Goal: Task Accomplishment & Management: Manage account settings

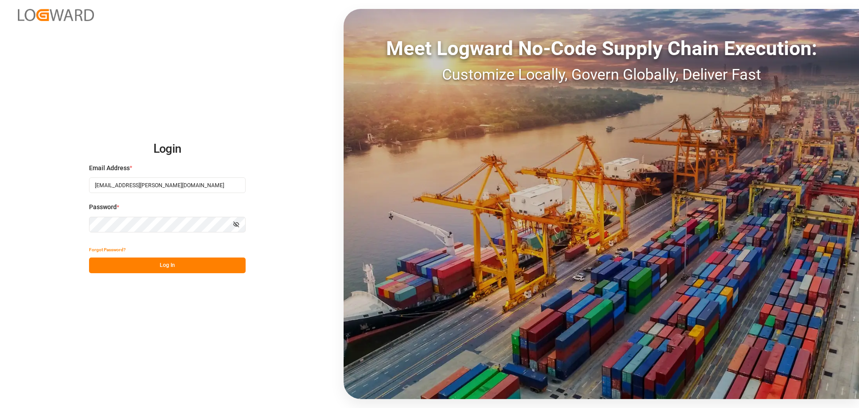
click at [153, 266] on button "Log In" at bounding box center [167, 265] width 157 height 16
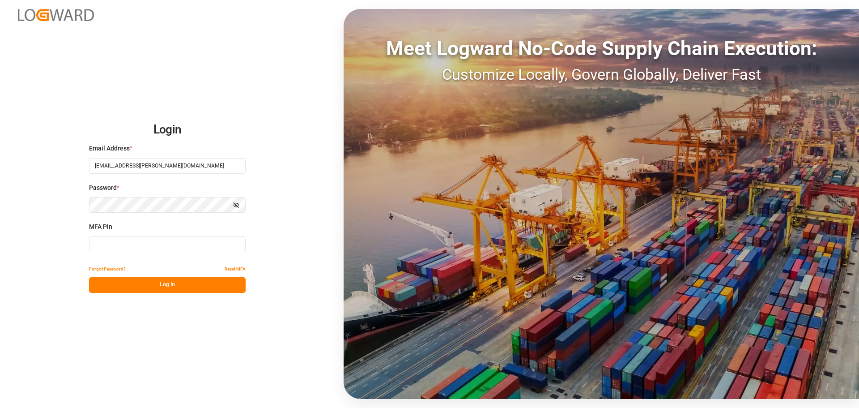
click at [124, 245] on input at bounding box center [167, 244] width 157 height 16
type input "321328"
click at [168, 279] on button "Log In" at bounding box center [167, 285] width 157 height 16
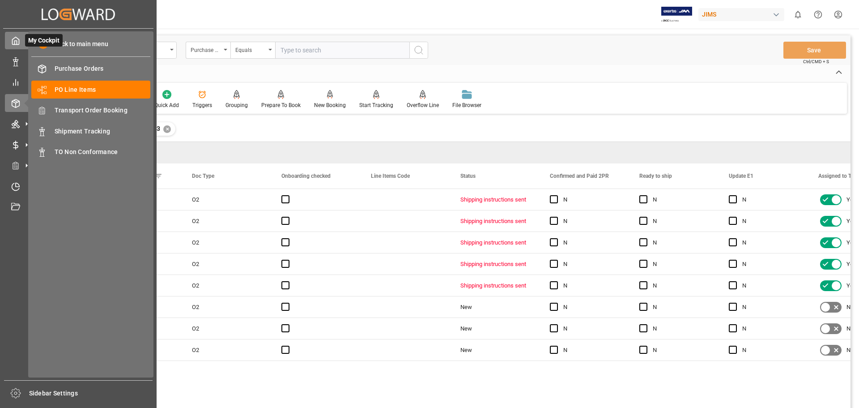
click at [13, 43] on icon at bounding box center [15, 40] width 9 height 9
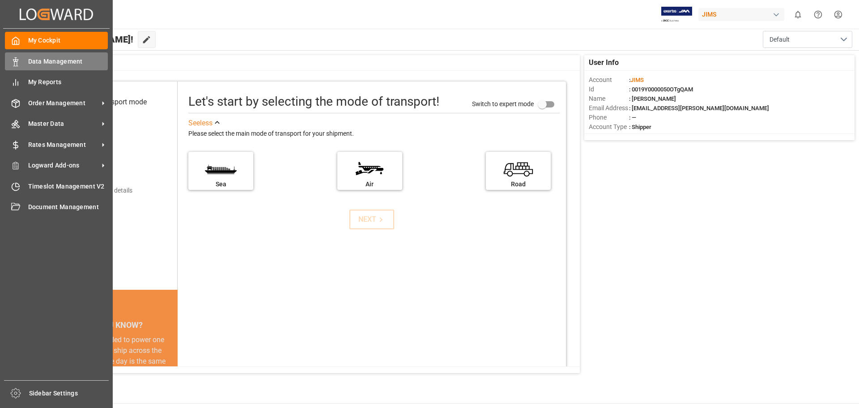
click at [41, 60] on span "Data Management" at bounding box center [68, 61] width 80 height 9
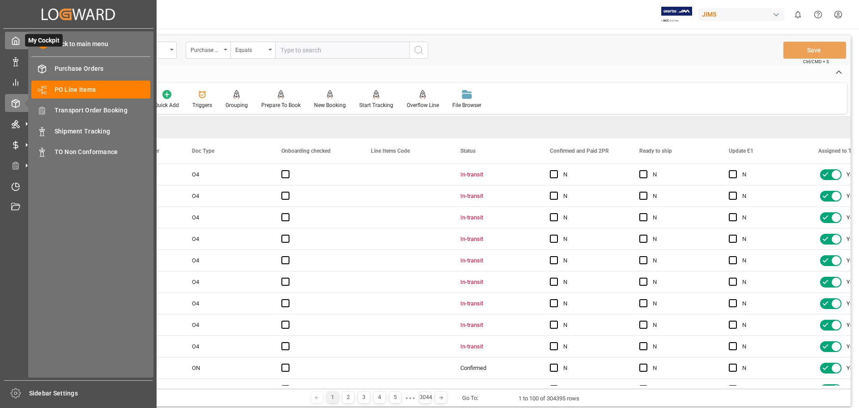
click at [14, 37] on icon at bounding box center [15, 40] width 9 height 9
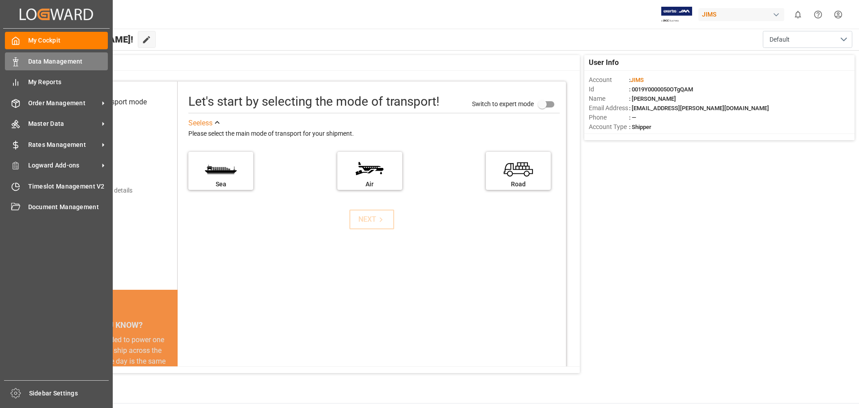
click at [47, 60] on span "Data Management" at bounding box center [68, 61] width 80 height 9
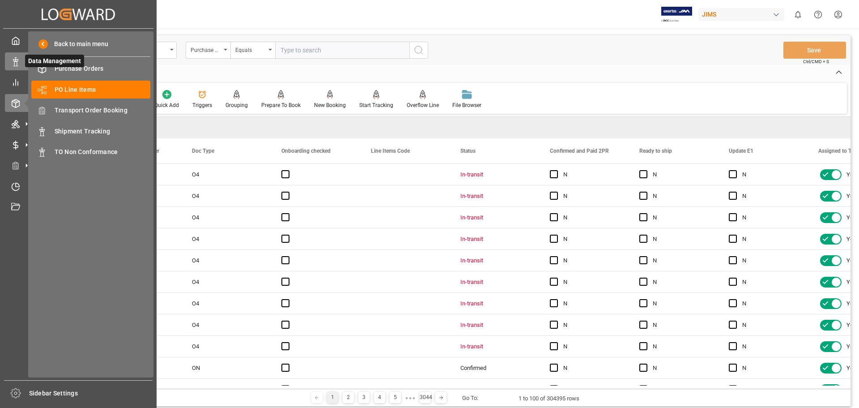
click at [12, 59] on icon at bounding box center [15, 61] width 9 height 9
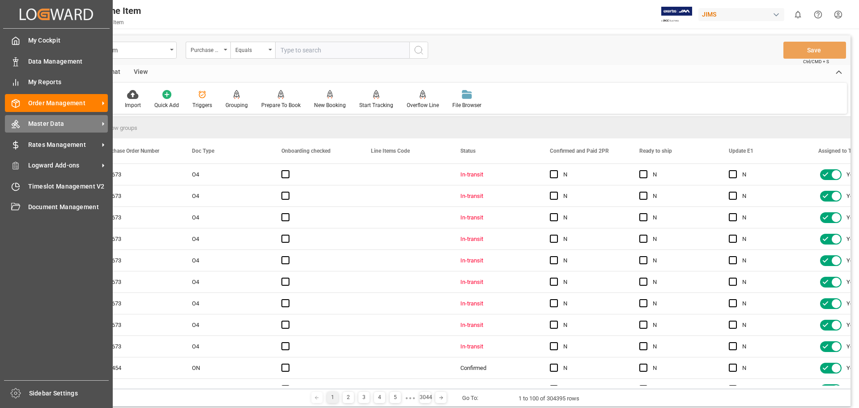
click at [52, 124] on span "Master Data" at bounding box center [63, 123] width 71 height 9
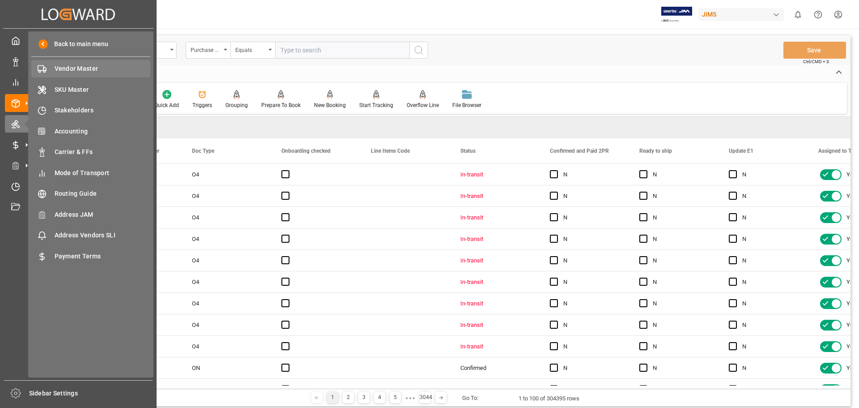
click at [64, 66] on span "Vendor Master" at bounding box center [103, 68] width 96 height 9
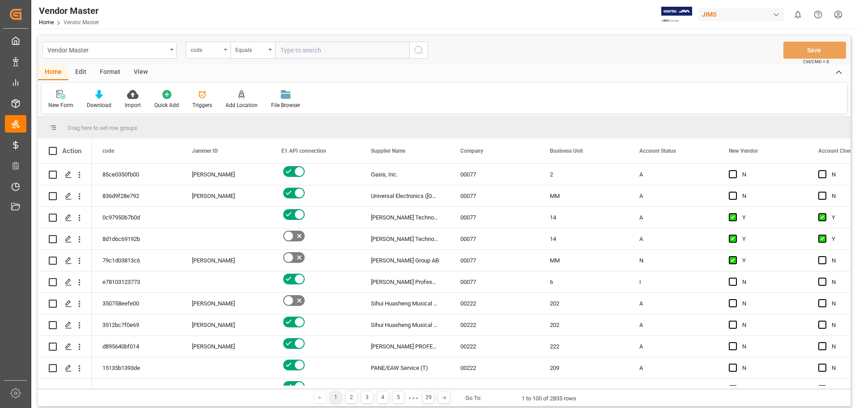
click at [224, 49] on icon "open menu" at bounding box center [226, 50] width 4 height 2
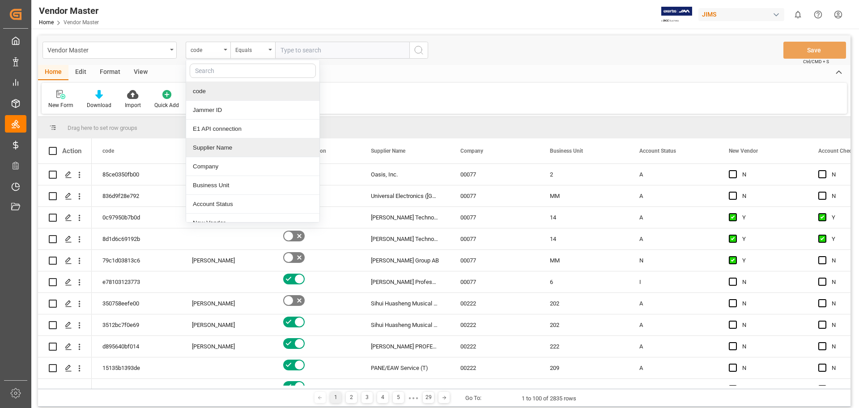
scroll to position [75, 0]
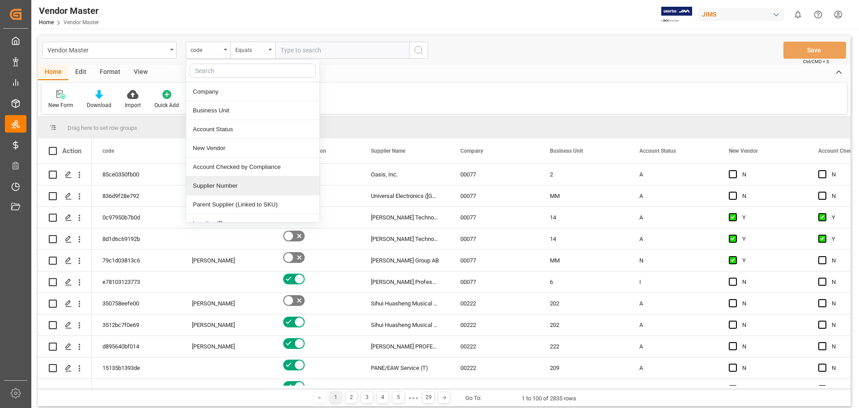
click at [216, 187] on div "Supplier Number" at bounding box center [252, 185] width 133 height 19
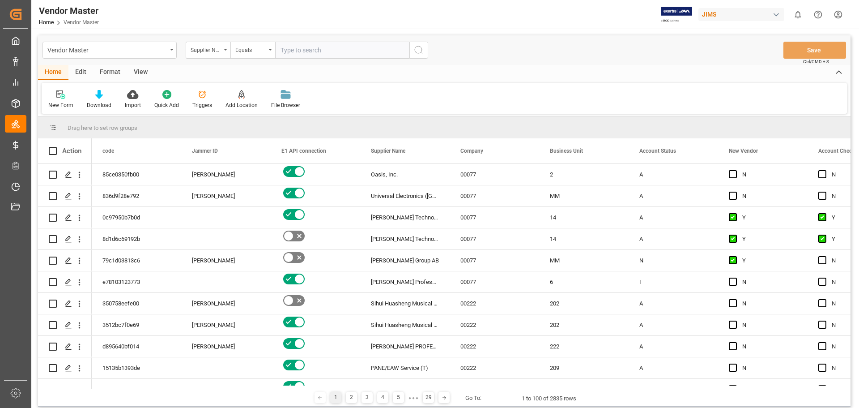
click at [304, 52] on input "text" at bounding box center [342, 50] width 134 height 17
paste input "748006"
type input "748006"
click at [420, 51] on icon "search button" at bounding box center [419, 50] width 11 height 11
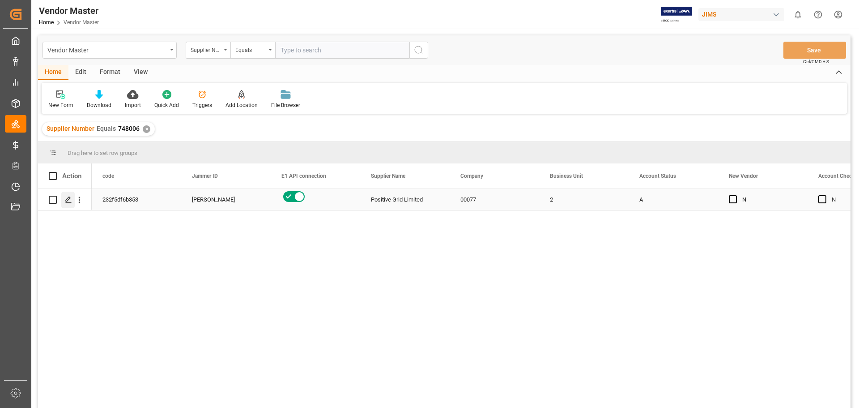
click at [71, 200] on icon "Press SPACE to select this row." at bounding box center [68, 199] width 7 height 7
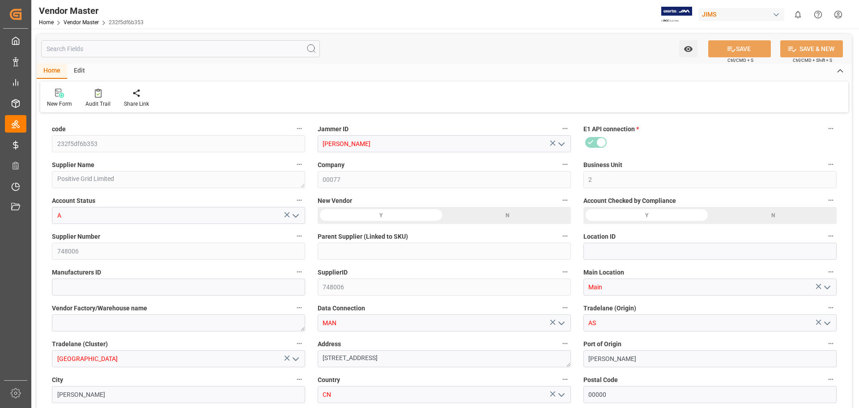
type input "06-09-2023 12:54"
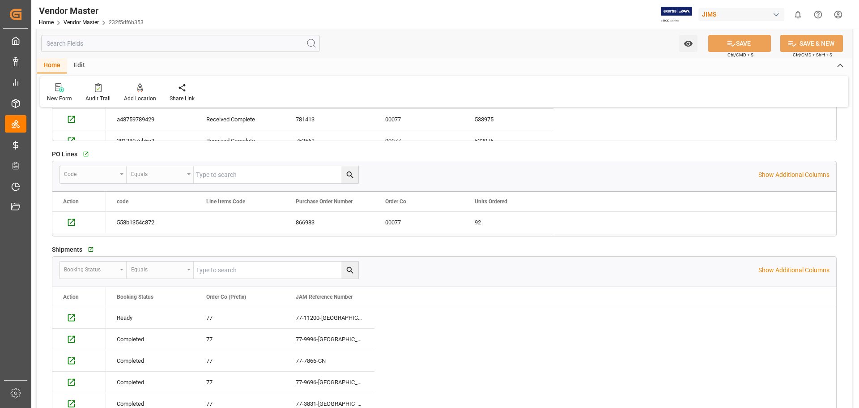
scroll to position [1343, 0]
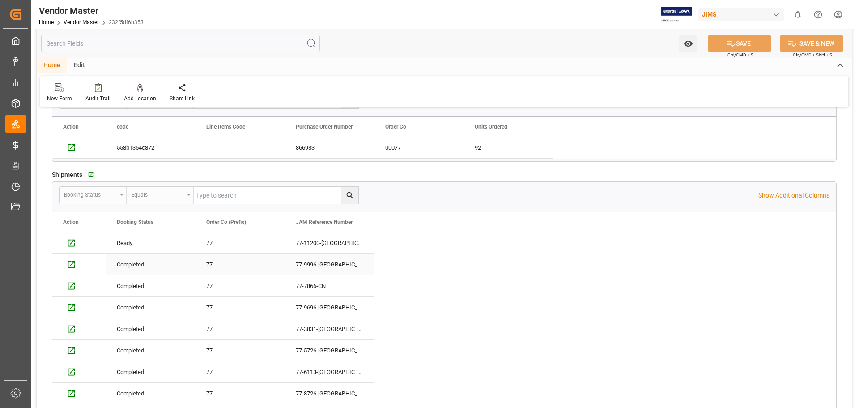
type input "T/T upon OBL"
click at [311, 309] on div "77-9696-[GEOGRAPHIC_DATA]" at bounding box center [330, 307] width 90 height 21
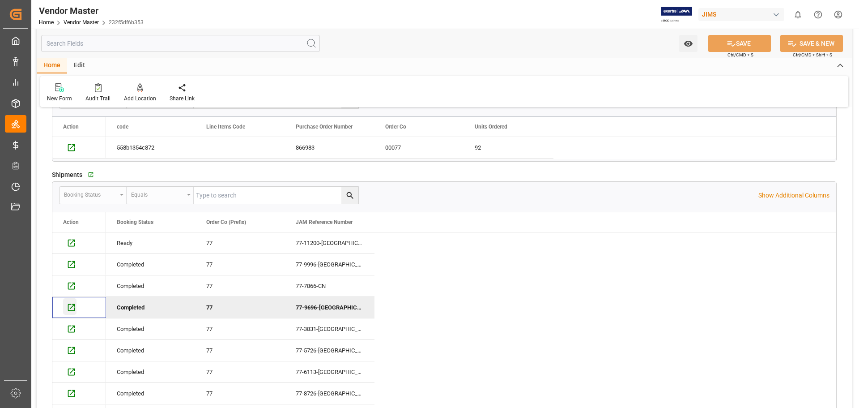
click at [73, 310] on icon "Press SPACE to deselect this row." at bounding box center [71, 307] width 9 height 9
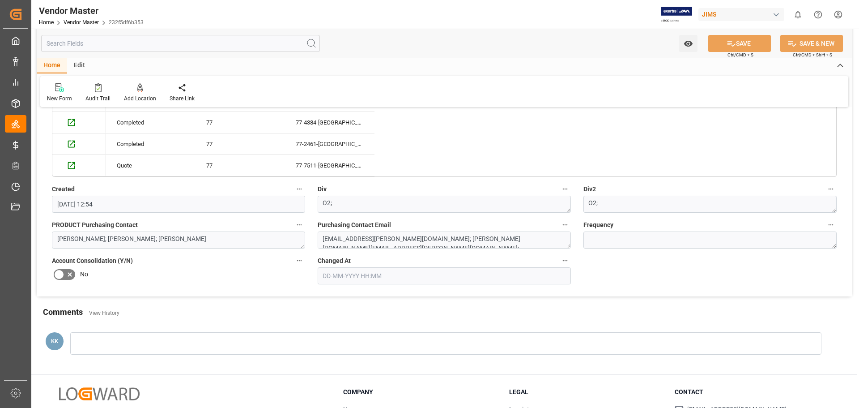
scroll to position [1651, 0]
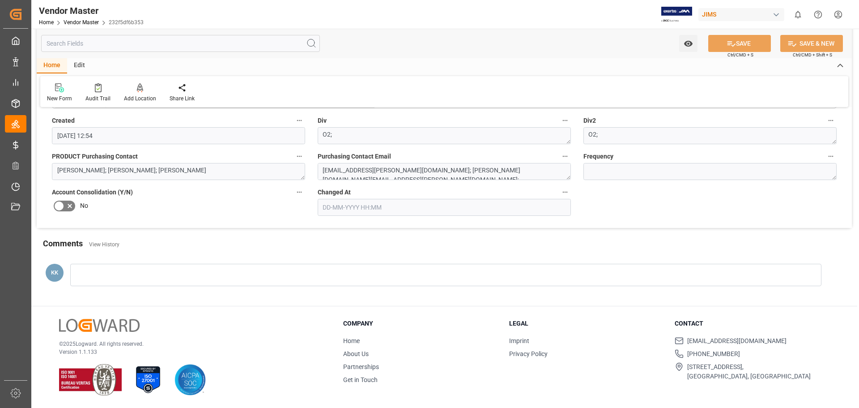
click at [103, 273] on div at bounding box center [446, 275] width 752 height 22
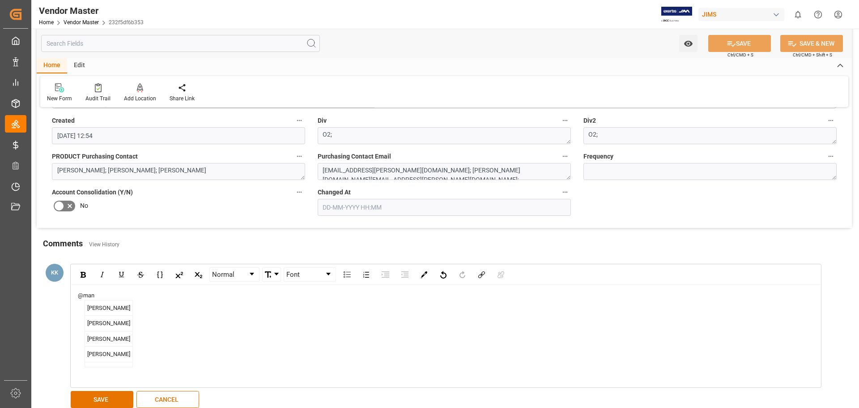
click at [91, 331] on span "[PERSON_NAME]" at bounding box center [108, 324] width 47 height 16
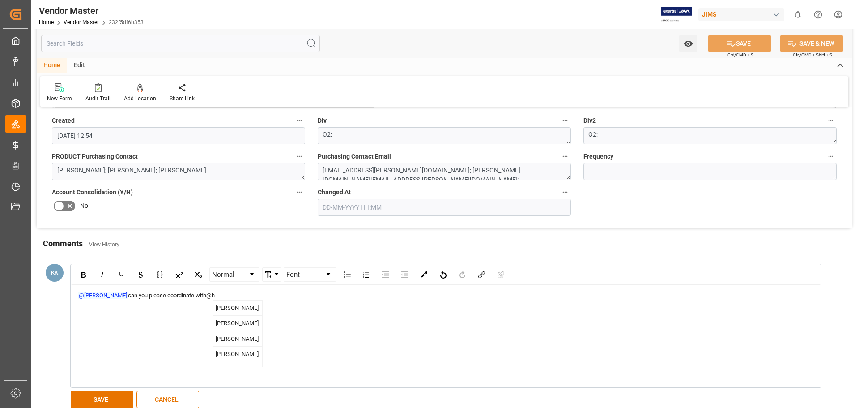
click at [243, 331] on span "Hamid Rezaei" at bounding box center [238, 324] width 49 height 16
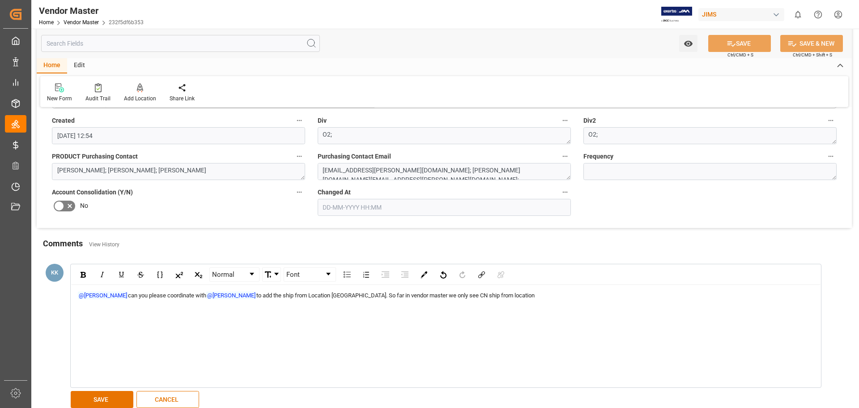
click at [501, 296] on div "@Manthan Sutaria can you please coordinate with @Hamid Rezaei to add the ship f…" at bounding box center [446, 295] width 737 height 9
click at [543, 310] on span "Lily Bradley" at bounding box center [566, 308] width 47 height 16
click at [626, 296] on span "can you please check Positivre grid sku's to make sure there is no duty" at bounding box center [675, 295] width 178 height 7
click at [744, 296] on div "@Manthan Sutaria can you please coordinate with @Hamid Rezaei to add the ship f…" at bounding box center [446, 295] width 737 height 9
click at [98, 396] on button "SAVE" at bounding box center [102, 399] width 63 height 17
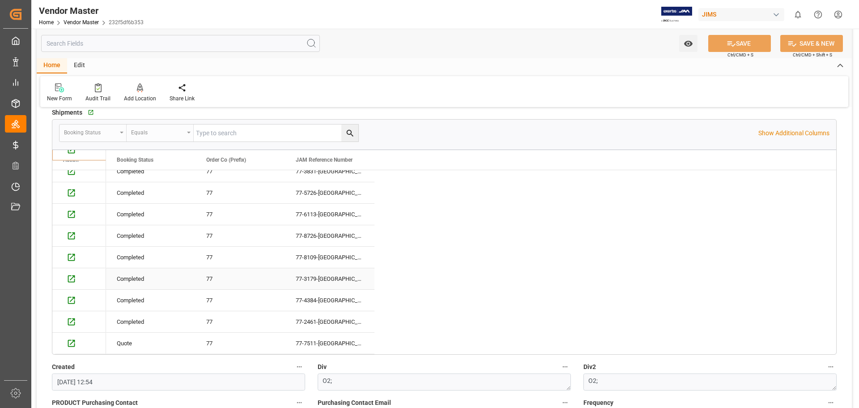
scroll to position [1629, 0]
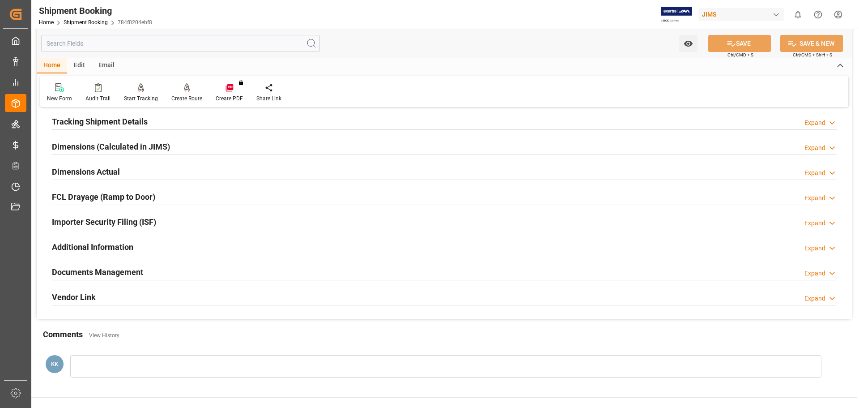
scroll to position [264, 0]
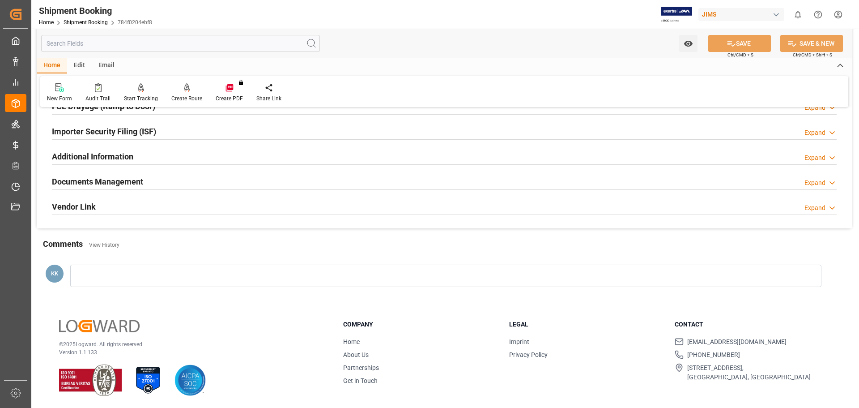
click at [106, 180] on h2 "Documents Management" at bounding box center [97, 181] width 91 height 12
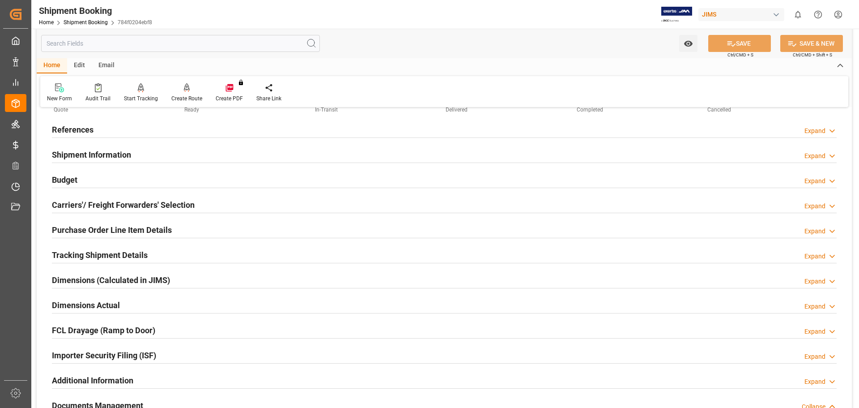
scroll to position [0, 0]
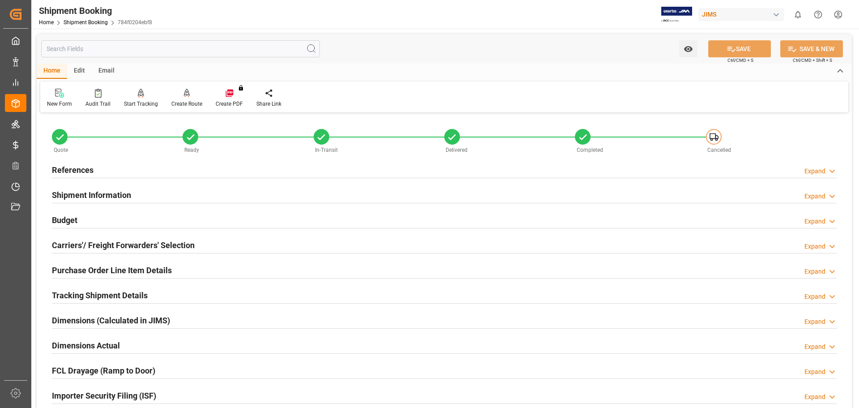
click at [86, 190] on h2 "Shipment Information" at bounding box center [91, 195] width 79 height 12
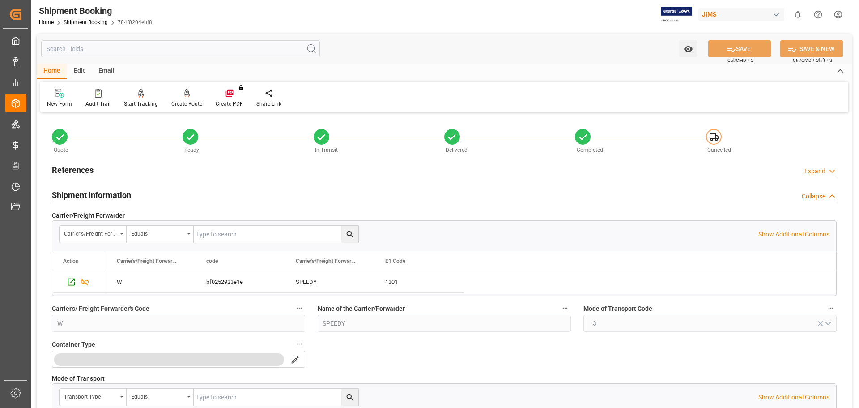
click at [85, 190] on h2 "Shipment Information" at bounding box center [91, 195] width 79 height 12
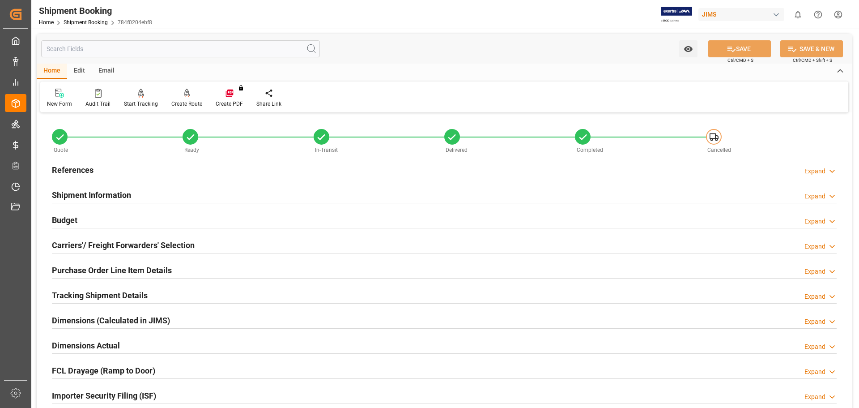
click at [121, 49] on input "text" at bounding box center [180, 48] width 279 height 17
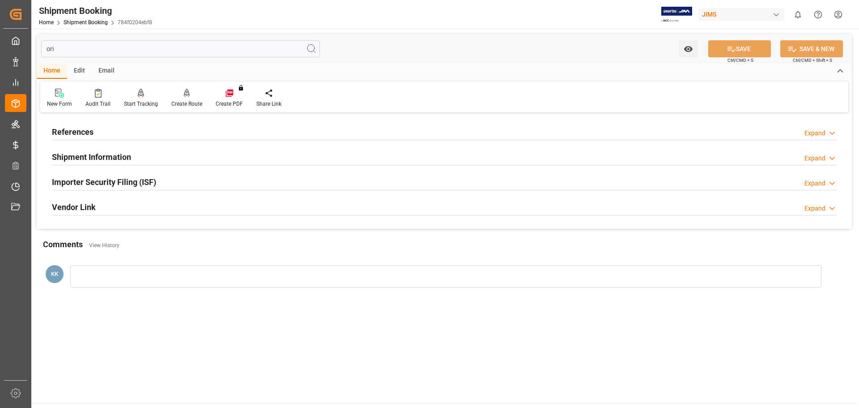
type input "ori"
click at [74, 135] on h2 "References" at bounding box center [73, 132] width 42 height 12
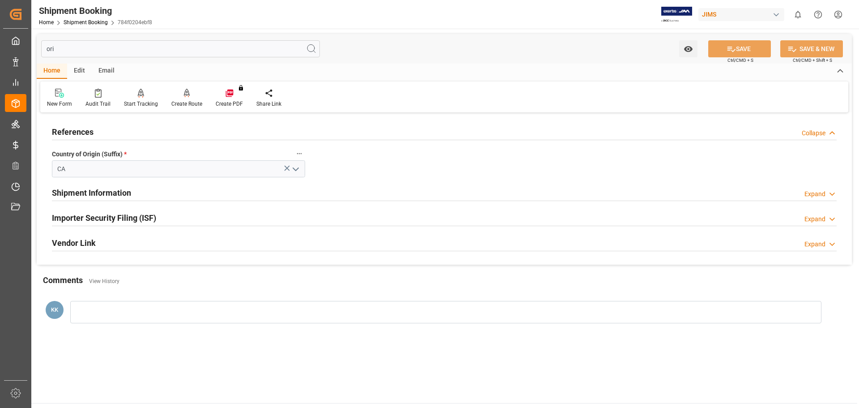
click at [80, 192] on h2 "Shipment Information" at bounding box center [91, 193] width 79 height 12
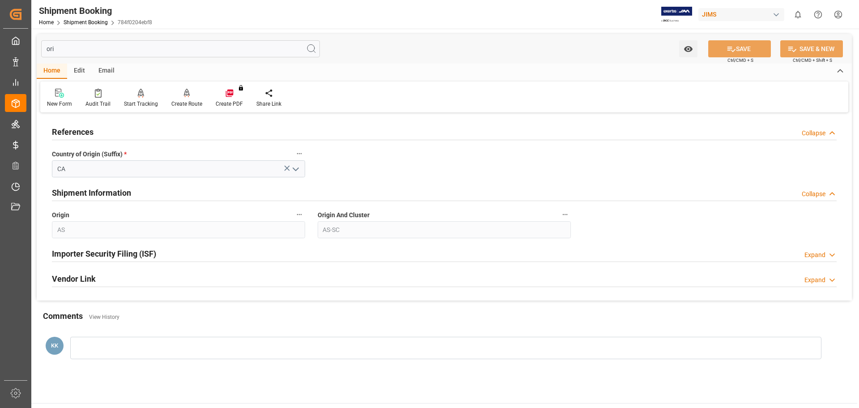
click at [104, 252] on h2 "Importer Security Filing (ISF)" at bounding box center [104, 254] width 104 height 12
click at [96, 255] on h2 "Importer Security Filing (ISF)" at bounding box center [104, 254] width 104 height 12
click at [82, 277] on h2 "Vendor Link" at bounding box center [74, 279] width 44 height 12
click at [201, 47] on input "ori" at bounding box center [180, 48] width 279 height 17
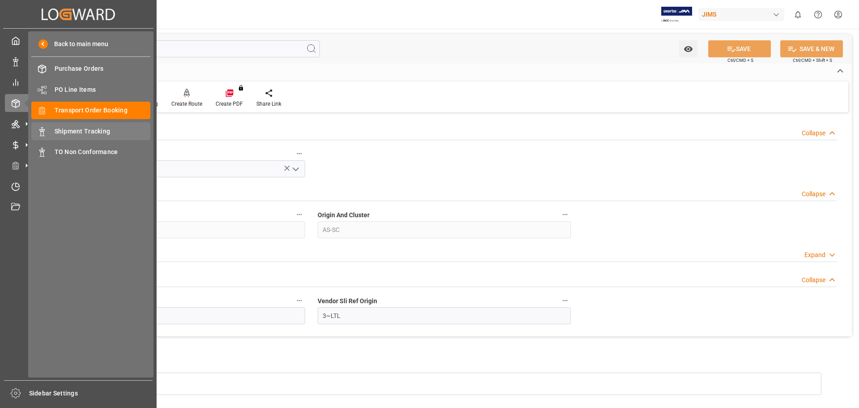
click at [93, 133] on span "Shipment Tracking" at bounding box center [103, 131] width 96 height 9
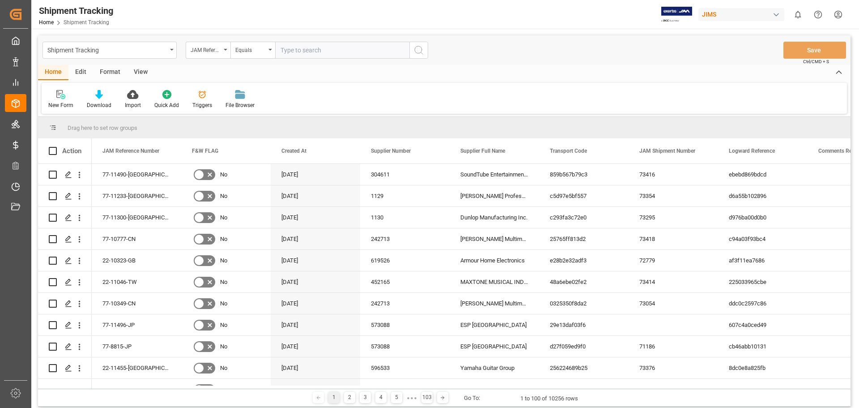
click at [315, 49] on input "text" at bounding box center [342, 50] width 134 height 17
type input "77-9696-ca"
click at [423, 52] on icon "search button" at bounding box center [419, 50] width 11 height 11
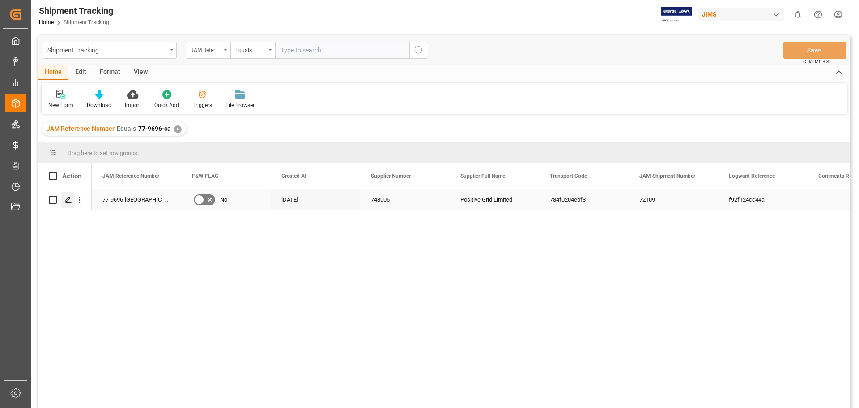
click at [66, 201] on polygon "Press SPACE to select this row." at bounding box center [68, 199] width 4 height 4
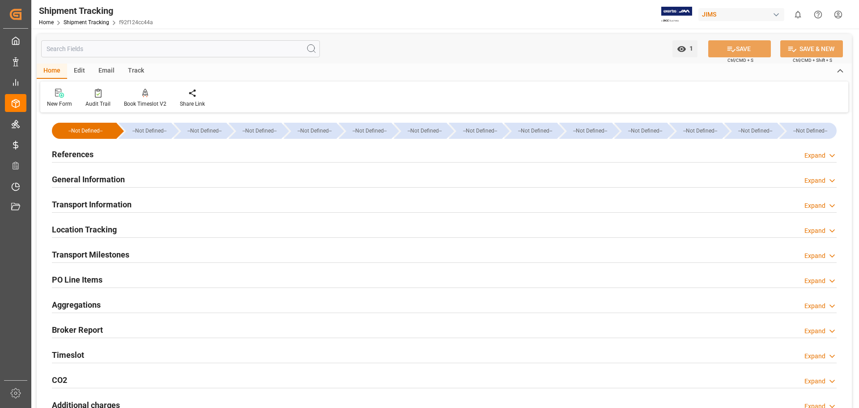
click at [64, 47] on input "text" at bounding box center [180, 48] width 279 height 17
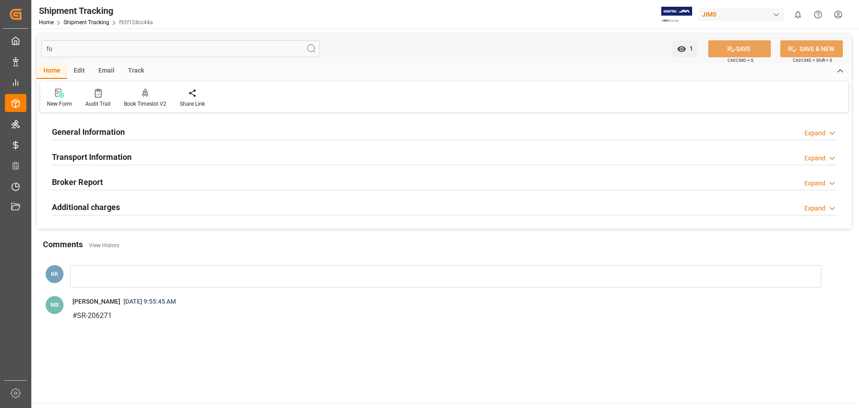
type input "f"
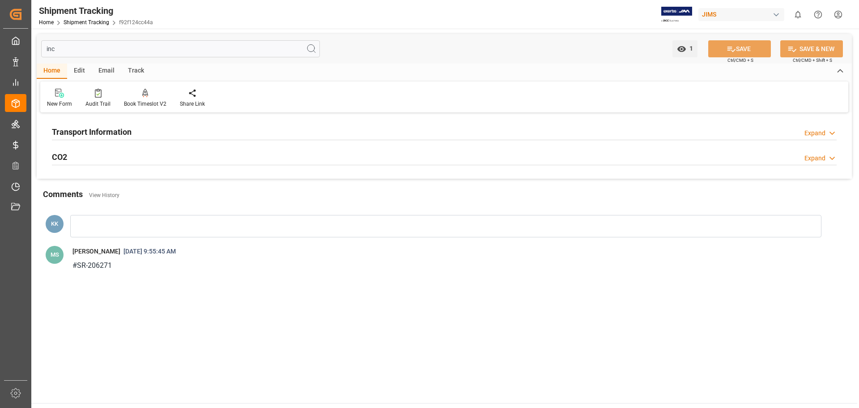
type input "inc"
click at [98, 133] on h2 "Transport Information" at bounding box center [92, 132] width 80 height 12
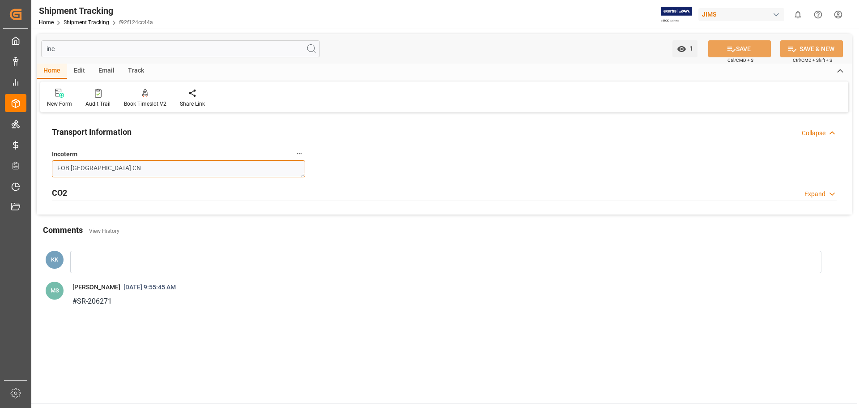
drag, startPoint x: 124, startPoint y: 172, endPoint x: 48, endPoint y: 172, distance: 76.5
click at [48, 172] on div "Incoterm FOB [GEOGRAPHIC_DATA] [GEOGRAPHIC_DATA]" at bounding box center [179, 163] width 266 height 36
click at [60, 192] on h2 "CO2" at bounding box center [59, 193] width 15 height 12
click at [62, 192] on h2 "CO2" at bounding box center [59, 193] width 15 height 12
drag, startPoint x: 136, startPoint y: 167, endPoint x: 51, endPoint y: 165, distance: 85.1
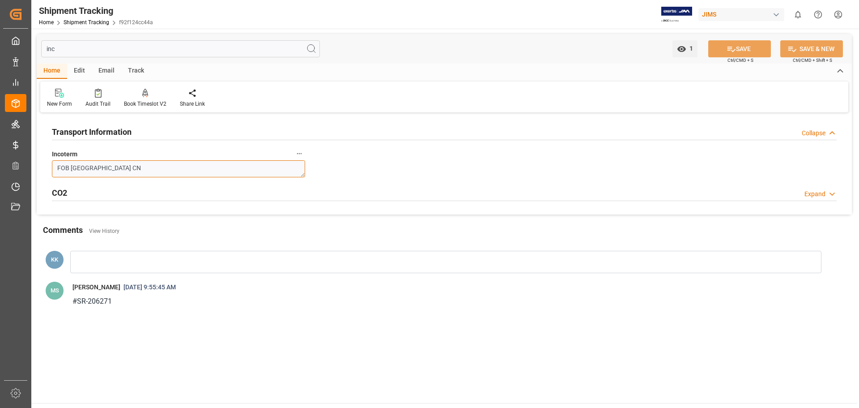
click at [51, 165] on div "Incoterm FOB [GEOGRAPHIC_DATA] [GEOGRAPHIC_DATA]" at bounding box center [179, 163] width 266 height 36
click at [351, 165] on div "Transport Information Collapse Incoterm FOB [GEOGRAPHIC_DATA] CN CO2 Expand Mai…" at bounding box center [445, 164] width 816 height 99
